Goal: Navigation & Orientation: Find specific page/section

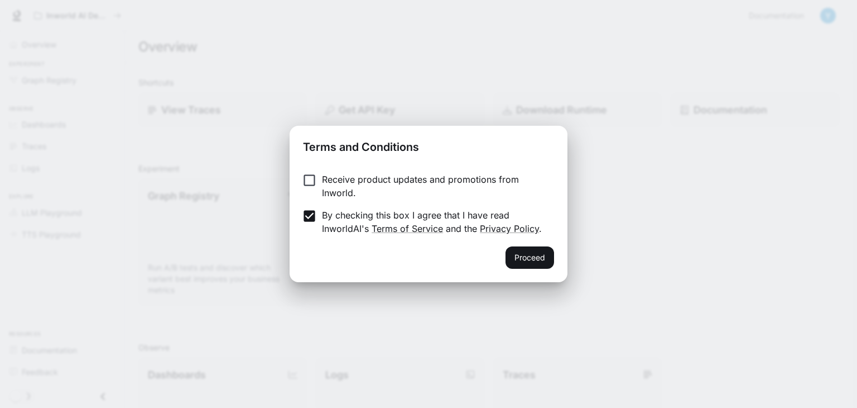
click at [514, 257] on button "Proceed" at bounding box center [530, 257] width 49 height 22
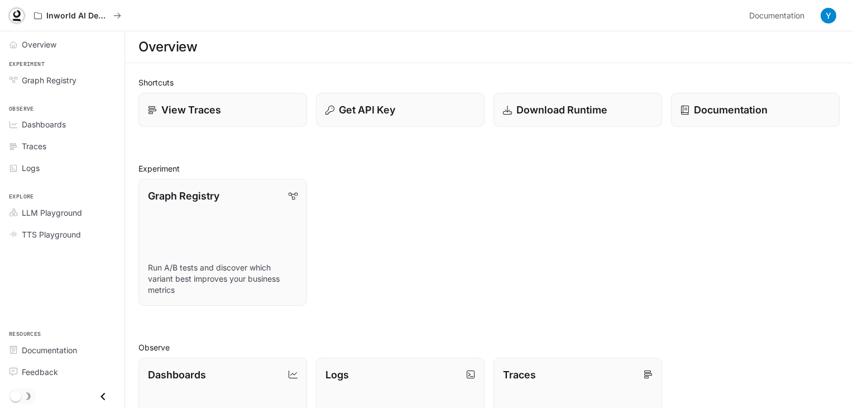
click at [19, 18] on icon at bounding box center [16, 15] width 11 height 11
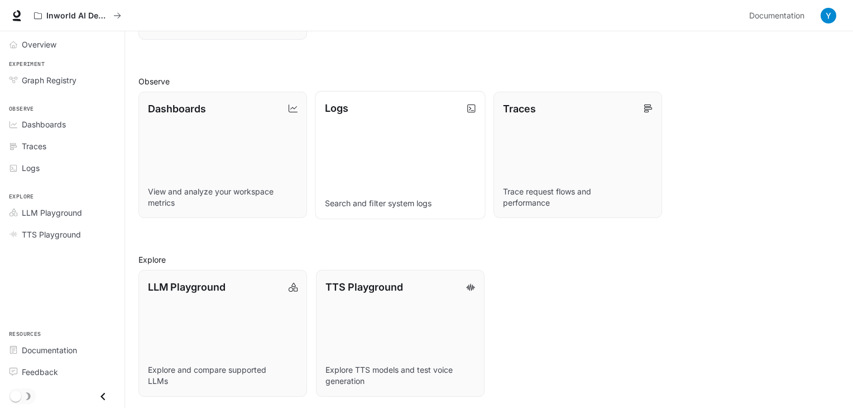
scroll to position [267, 0]
click at [42, 46] on span "Overview" at bounding box center [39, 45] width 35 height 12
click at [65, 213] on span "LLM Playground" at bounding box center [52, 213] width 60 height 12
